Goal: Book appointment/travel/reservation

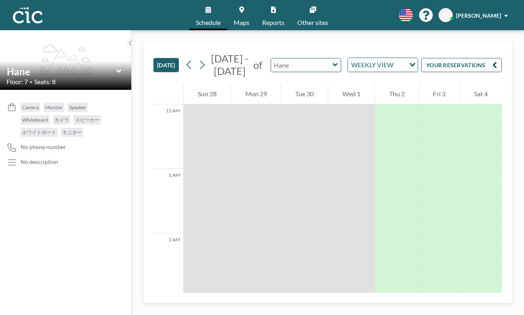
click at [271, 58] on input "text" at bounding box center [302, 64] width 62 height 13
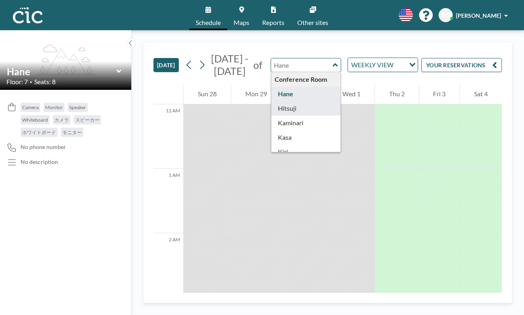
type input "Hitsuji"
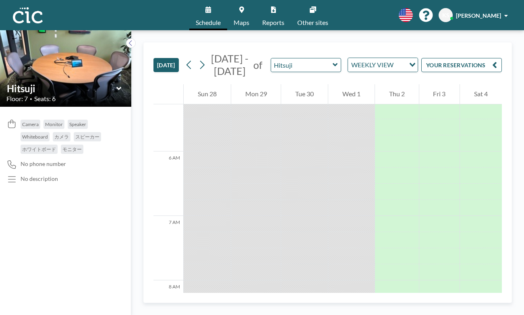
scroll to position [329, 0]
click at [332, 63] on icon at bounding box center [334, 64] width 5 height 3
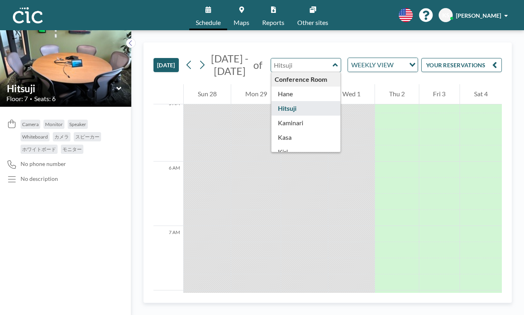
click at [249, 11] on link "Maps" at bounding box center [241, 15] width 29 height 30
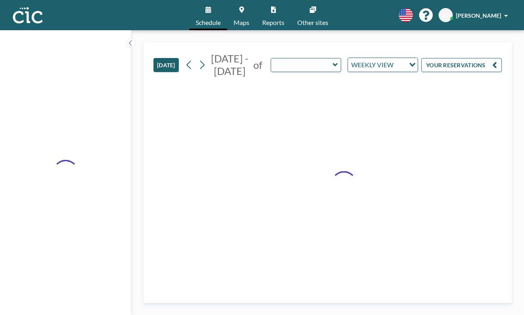
type input "Hitsuji"
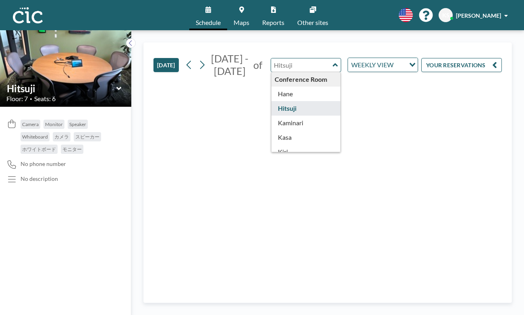
click at [271, 58] on input "text" at bounding box center [302, 64] width 62 height 13
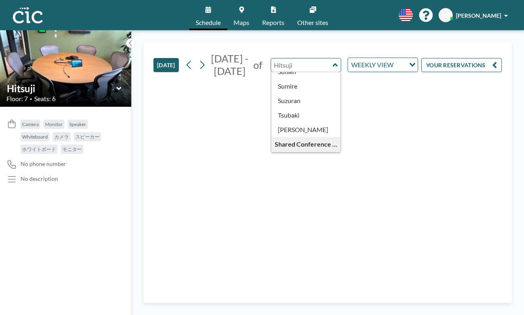
scroll to position [341, 0]
type input "Uroko"
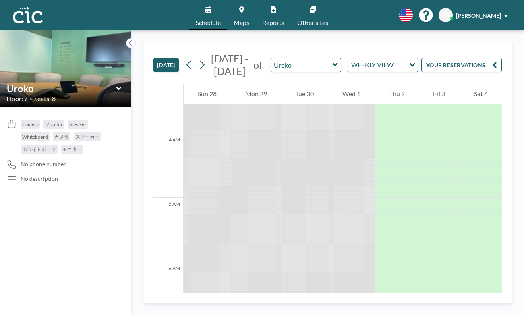
scroll to position [64, 0]
click at [277, 58] on input "text" at bounding box center [302, 64] width 62 height 13
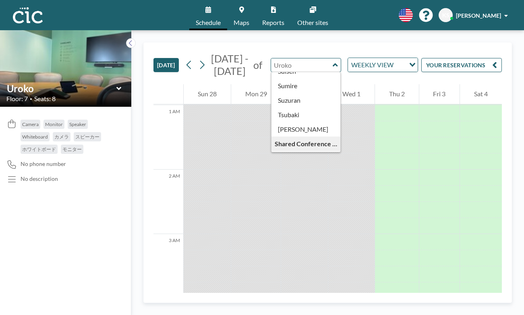
scroll to position [341, 0]
type input "Une"
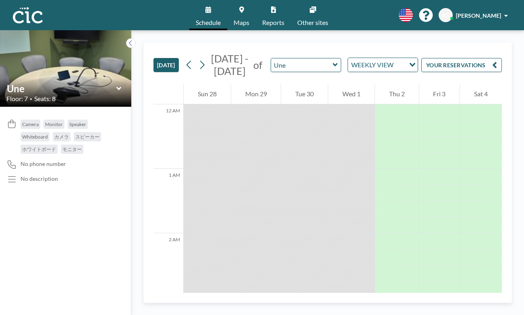
scroll to position [0, 0]
click at [271, 58] on input "text" at bounding box center [302, 64] width 62 height 13
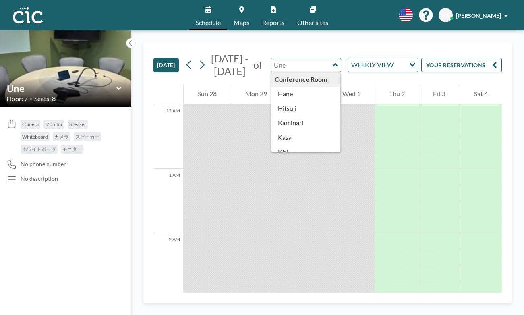
type input "Une"
click at [244, 9] on icon at bounding box center [241, 9] width 5 height 6
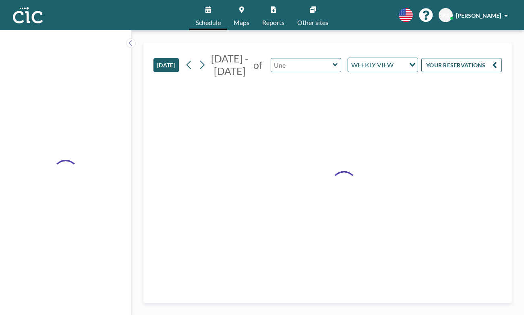
click at [283, 58] on input "text" at bounding box center [302, 64] width 62 height 13
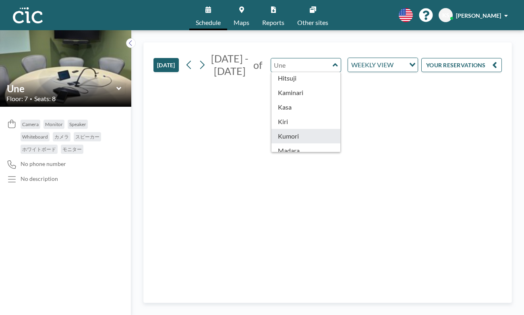
scroll to position [29, 0]
type input "Kaminari"
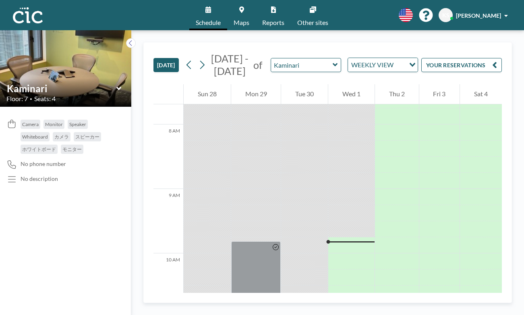
scroll to position [501, 0]
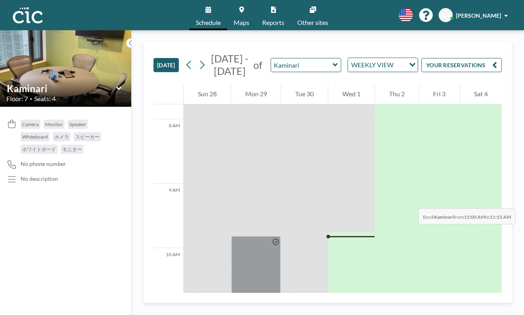
click at [332, 312] on div at bounding box center [351, 320] width 46 height 16
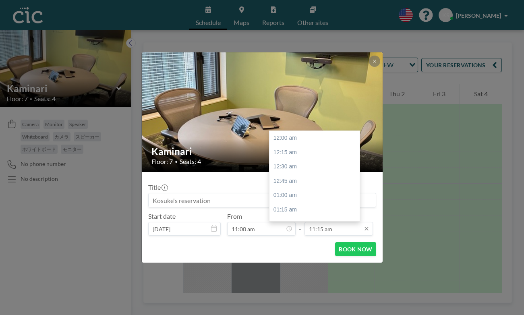
scroll to position [562, 0]
click at [291, 286] on div "12:30 pm" at bounding box center [314, 293] width 90 height 14
type input "12:30 pm"
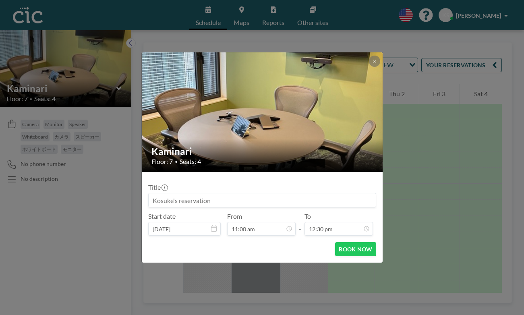
scroll to position [624, 0]
click at [335, 242] on button "BOOK NOW" at bounding box center [355, 249] width 41 height 14
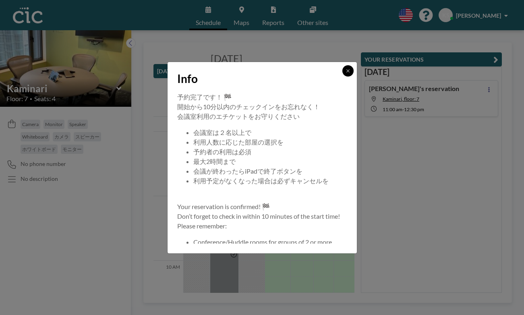
click at [345, 73] on icon at bounding box center [347, 70] width 5 height 5
